Goal: Transaction & Acquisition: Purchase product/service

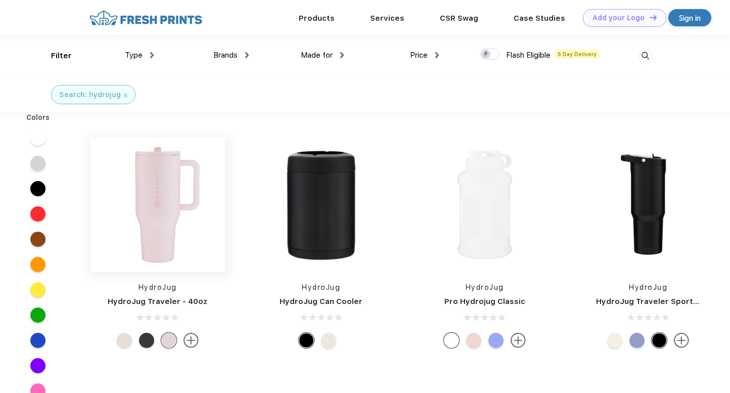
click at [174, 202] on img at bounding box center [158, 205] width 135 height 135
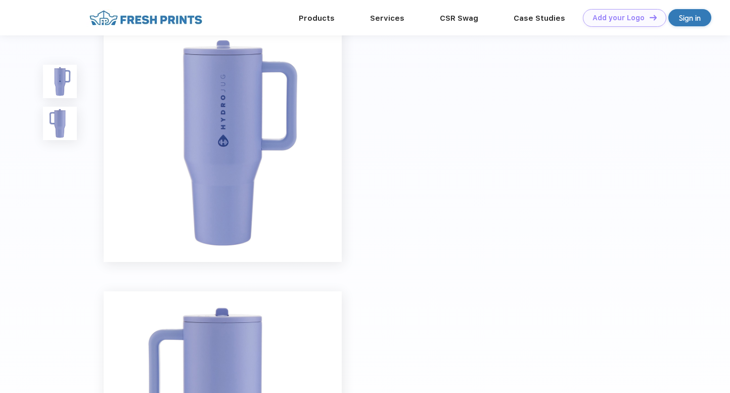
scroll to position [7, 0]
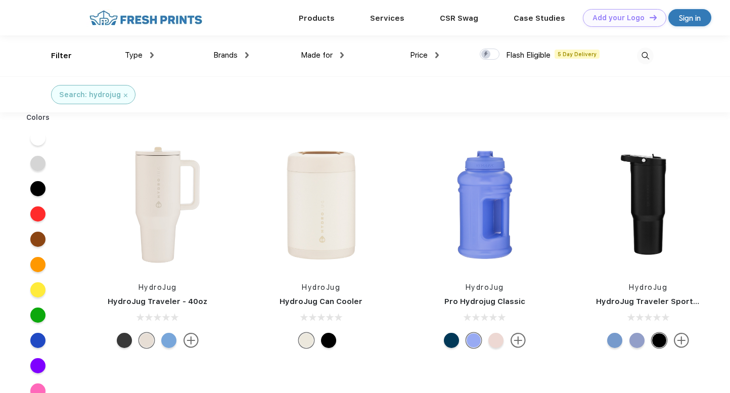
scroll to position [1, 0]
